Goal: Task Accomplishment & Management: Complete application form

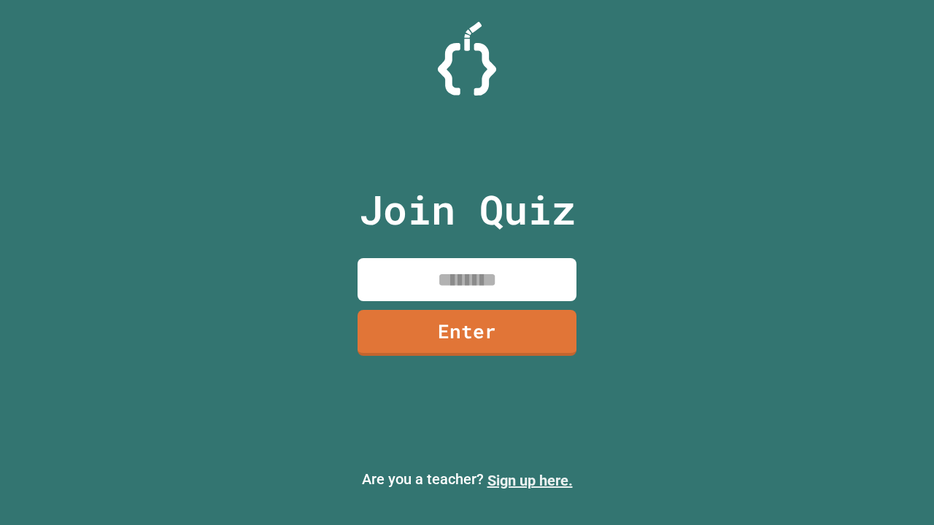
click at [530, 481] on link "Sign up here." at bounding box center [530, 481] width 85 height 18
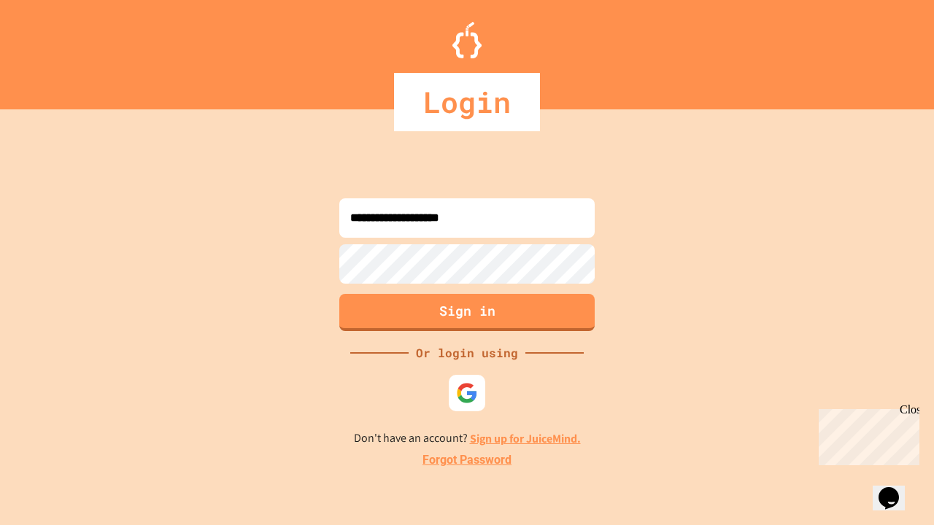
type input "**********"
